Goal: Task Accomplishment & Management: Complete application form

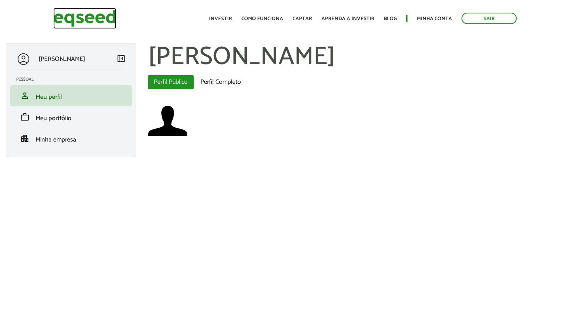
click at [89, 15] on img at bounding box center [84, 18] width 63 height 21
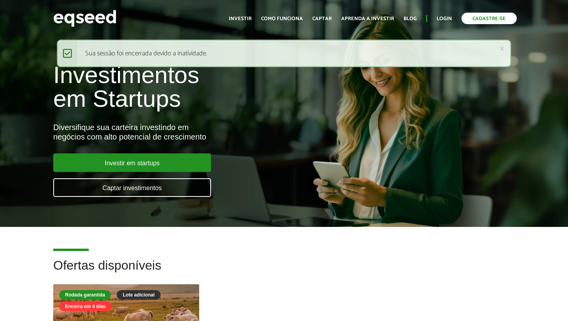
click at [471, 22] on link "Cadastre-se" at bounding box center [489, 18] width 55 height 11
